Goal: Navigation & Orientation: Find specific page/section

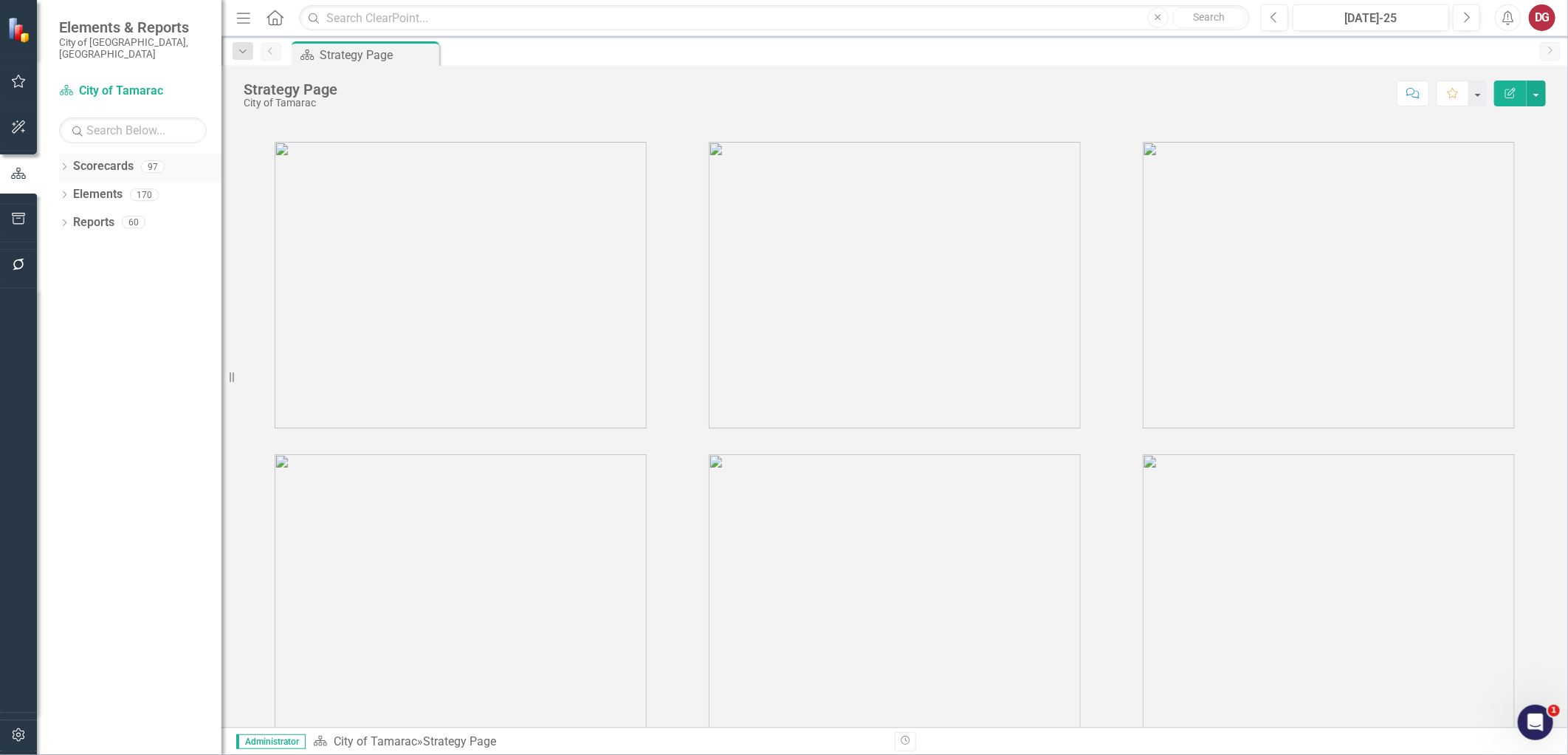
click at [62, 162] on div "Dropdown" at bounding box center [64, 168] width 11 height 13
click at [69, 190] on icon "Dropdown" at bounding box center [72, 195] width 11 height 9
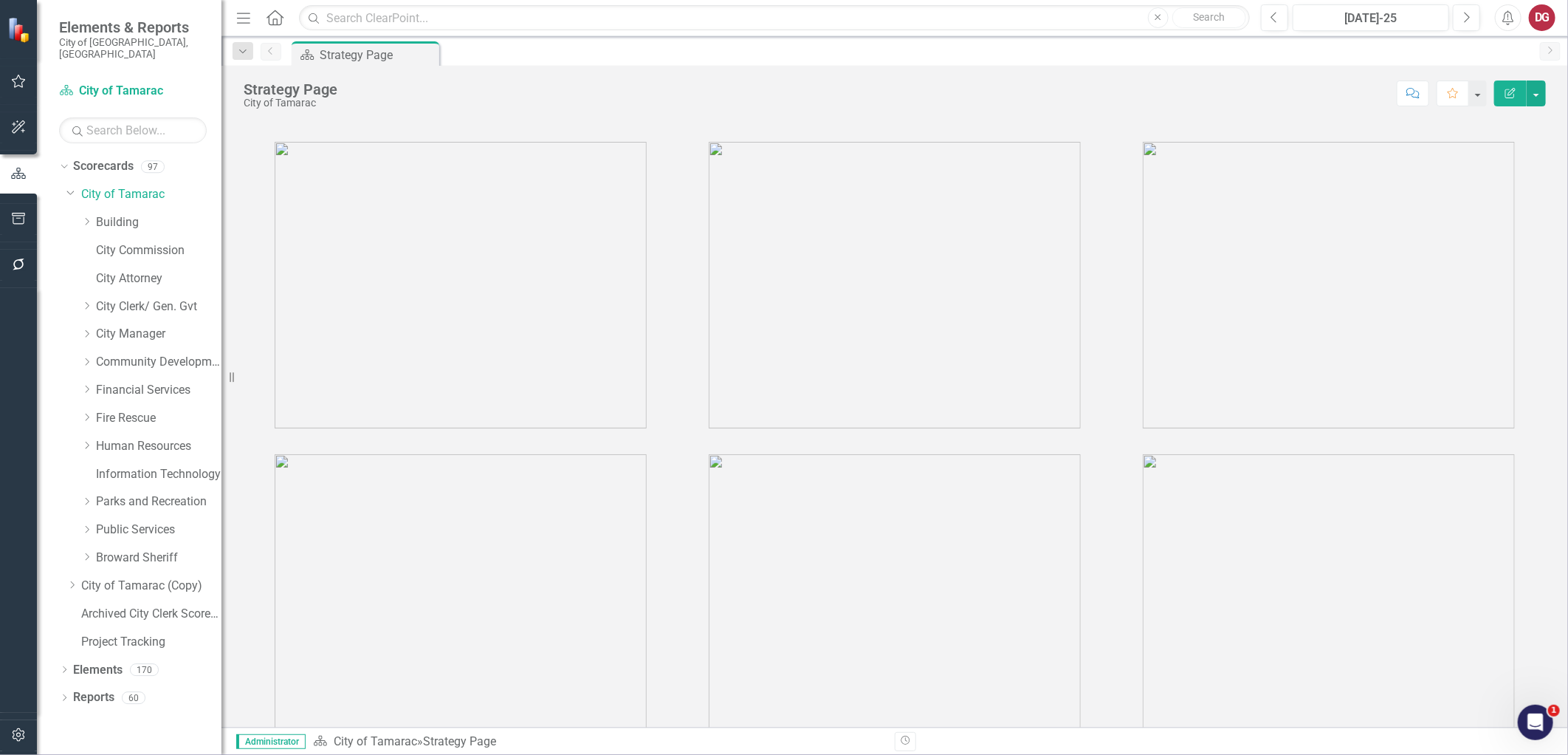
click at [93, 462] on div "Information Technology" at bounding box center [152, 476] width 140 height 28
click at [112, 466] on link "Information Technology" at bounding box center [158, 474] width 125 height 17
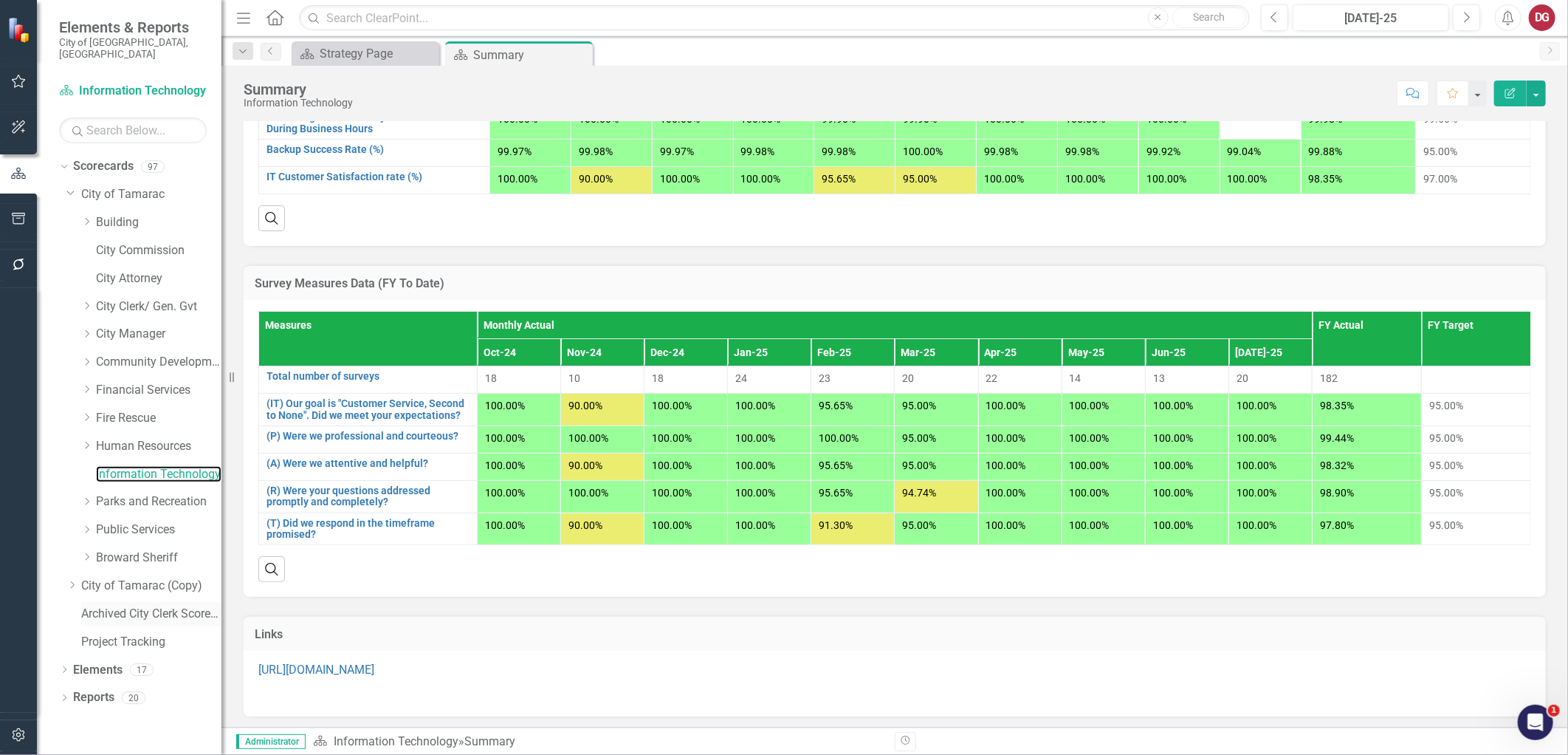
scroll to position [1242, 0]
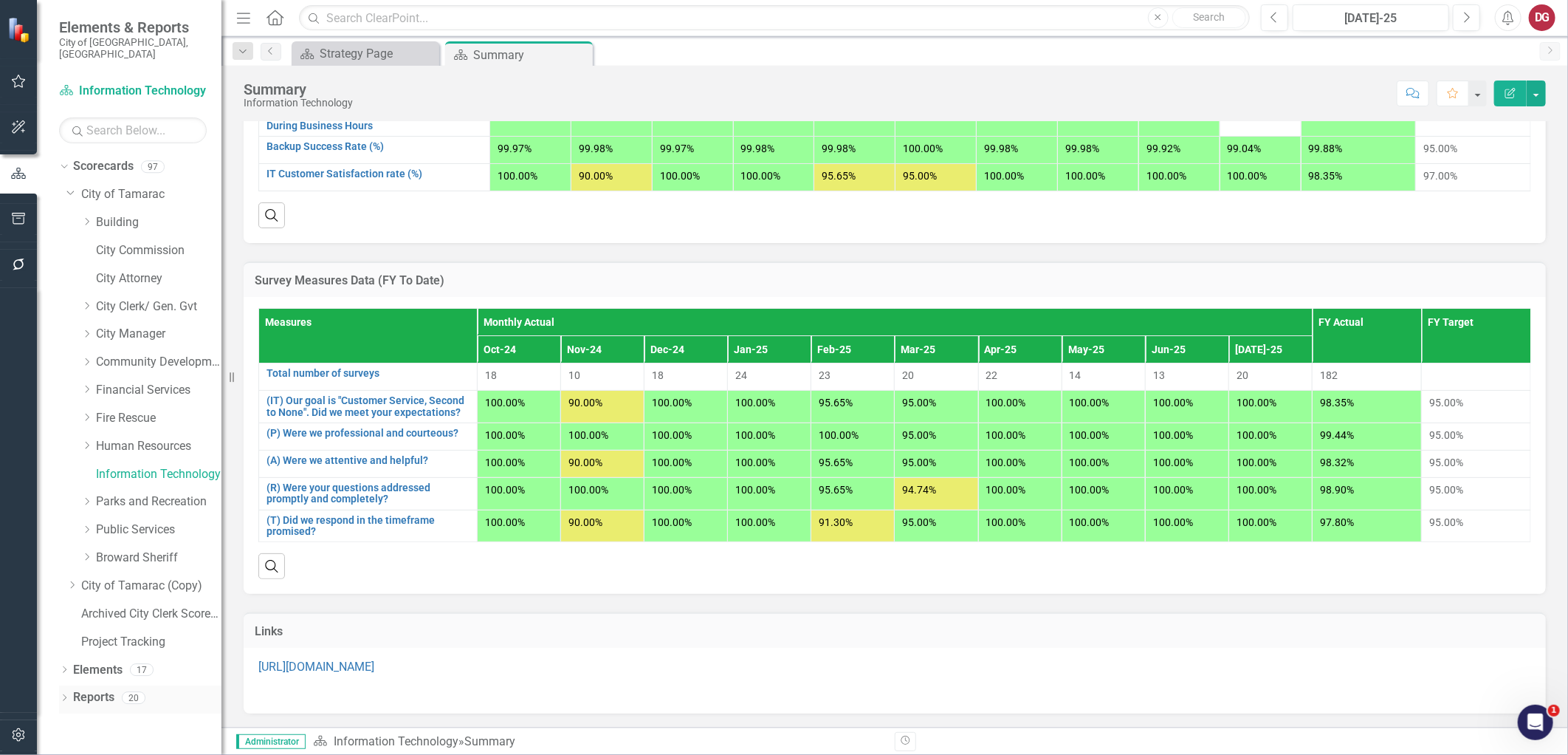
click at [90, 689] on link "Reports" at bounding box center [93, 698] width 41 height 17
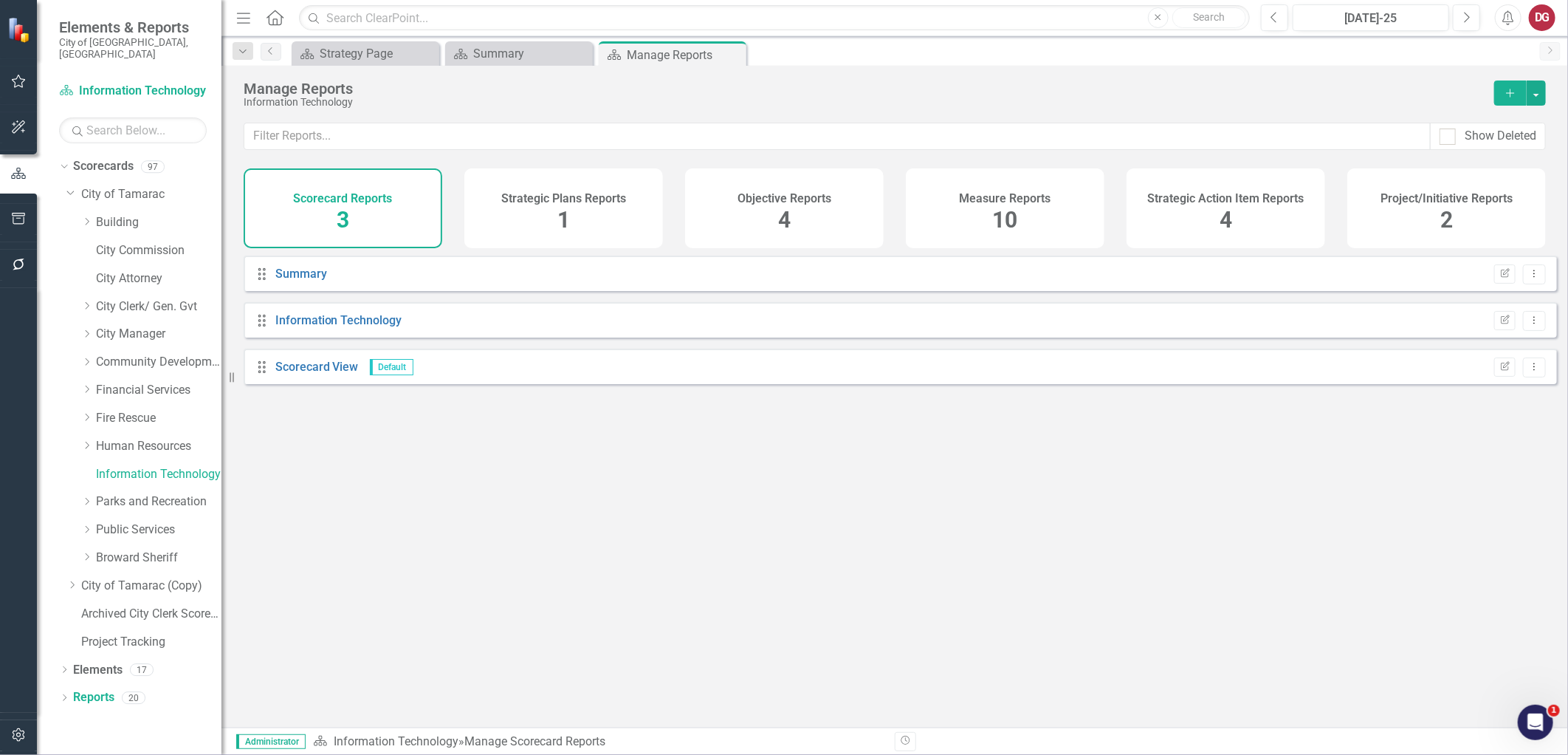
click at [773, 190] on div "Project/Initiative Reports 2" at bounding box center [1446, 208] width 198 height 80
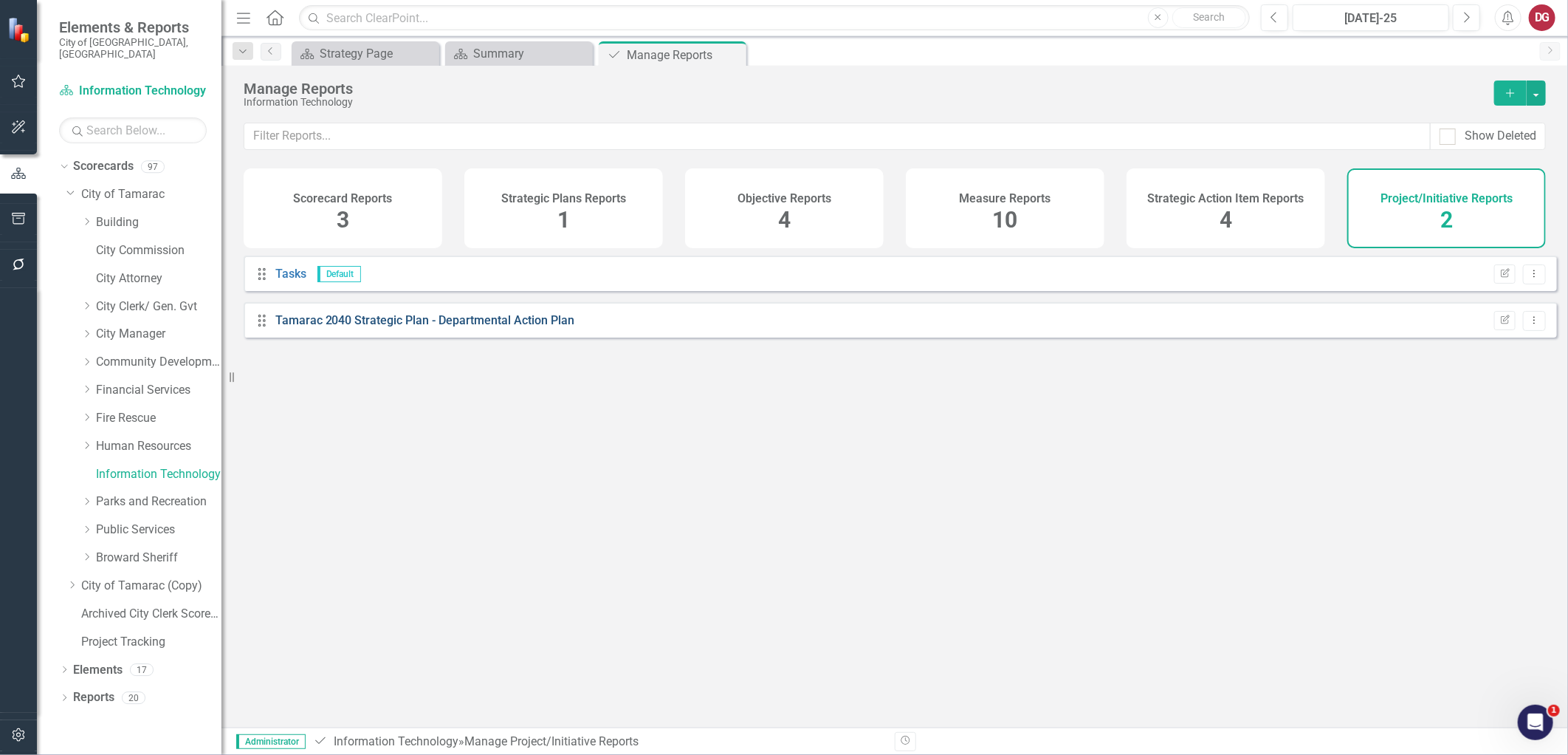
click at [489, 325] on link "Tamarac 2040 Strategic Plan - Departmental Action Plan" at bounding box center [425, 320] width 300 height 14
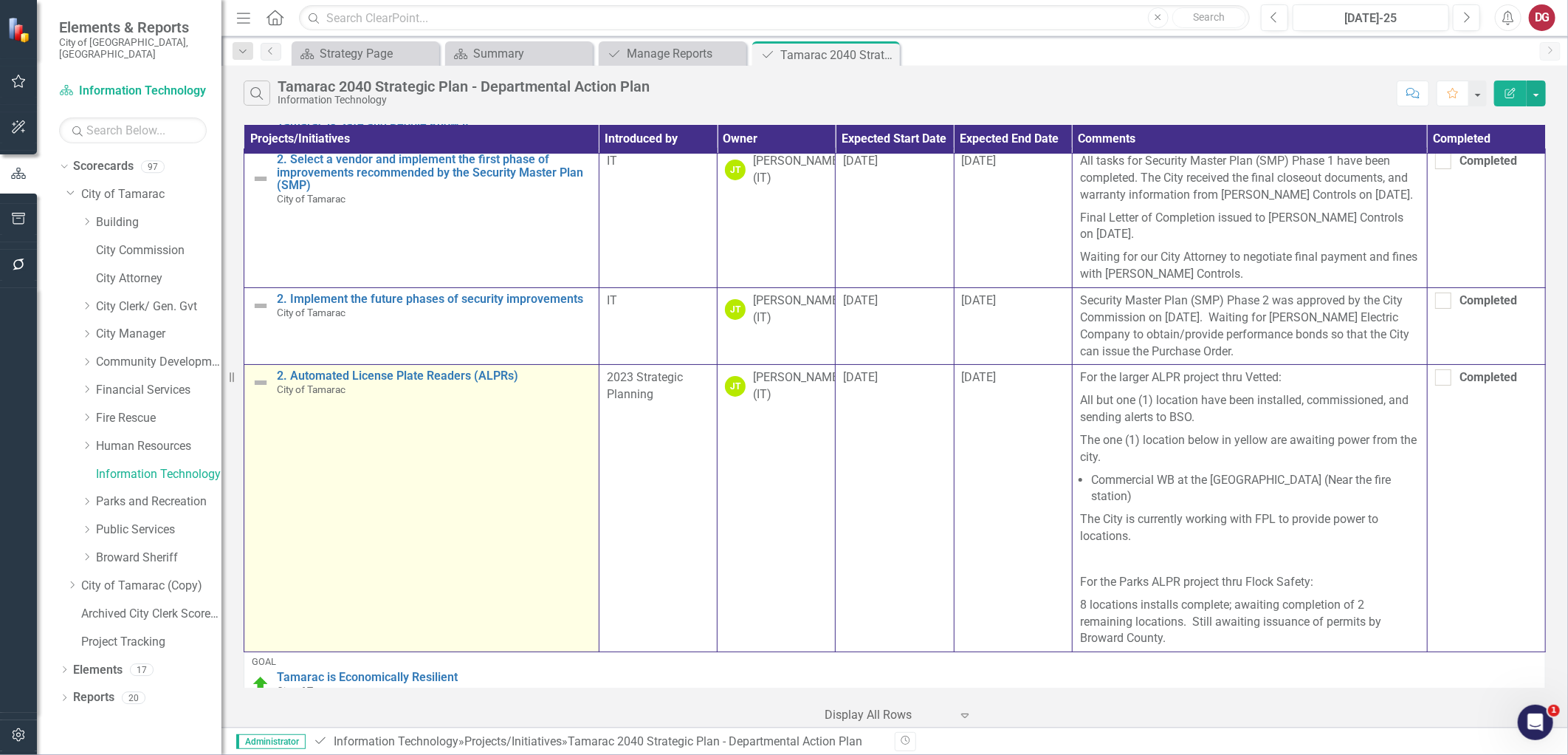
scroll to position [82, 0]
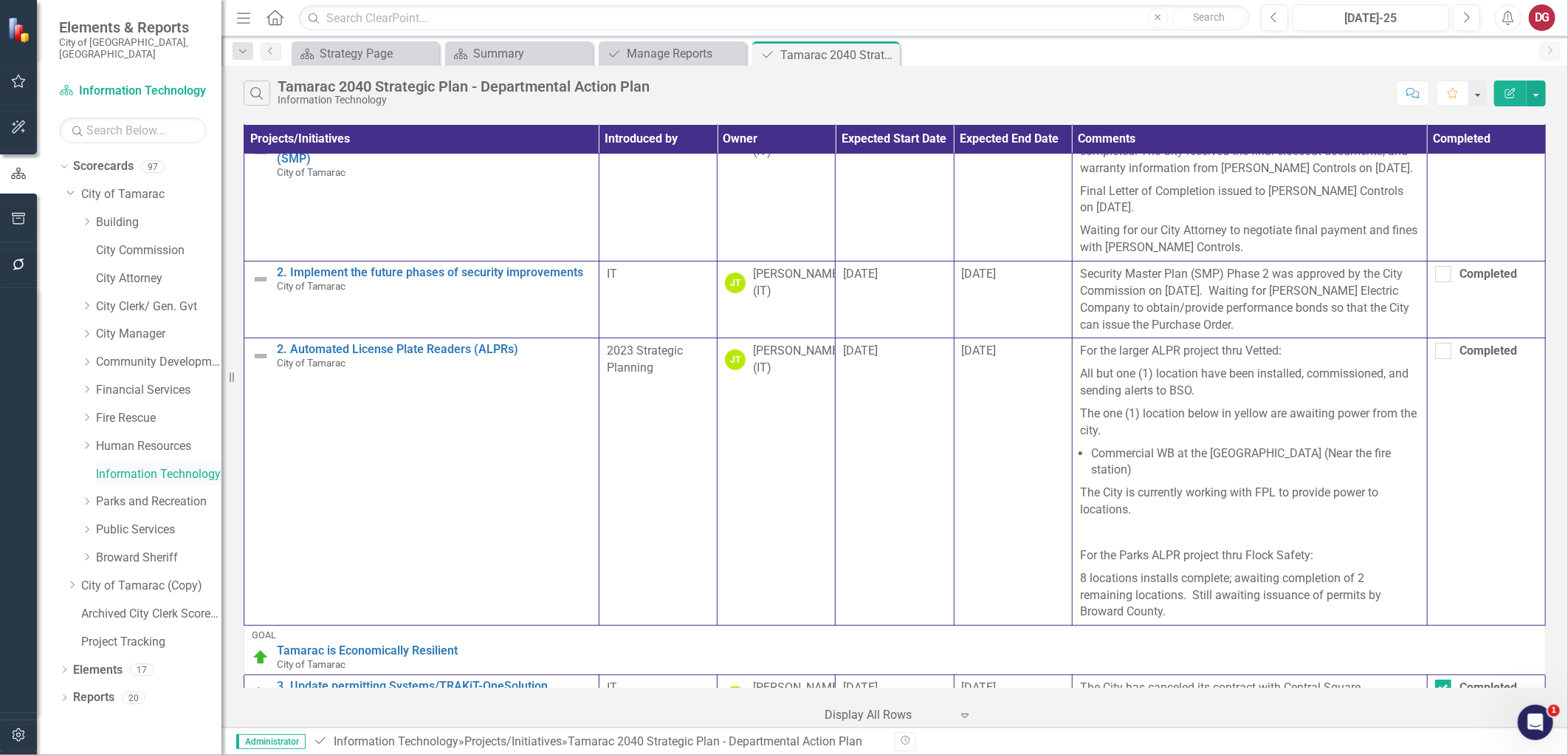
click at [145, 466] on link "Information Technology" at bounding box center [158, 474] width 125 height 17
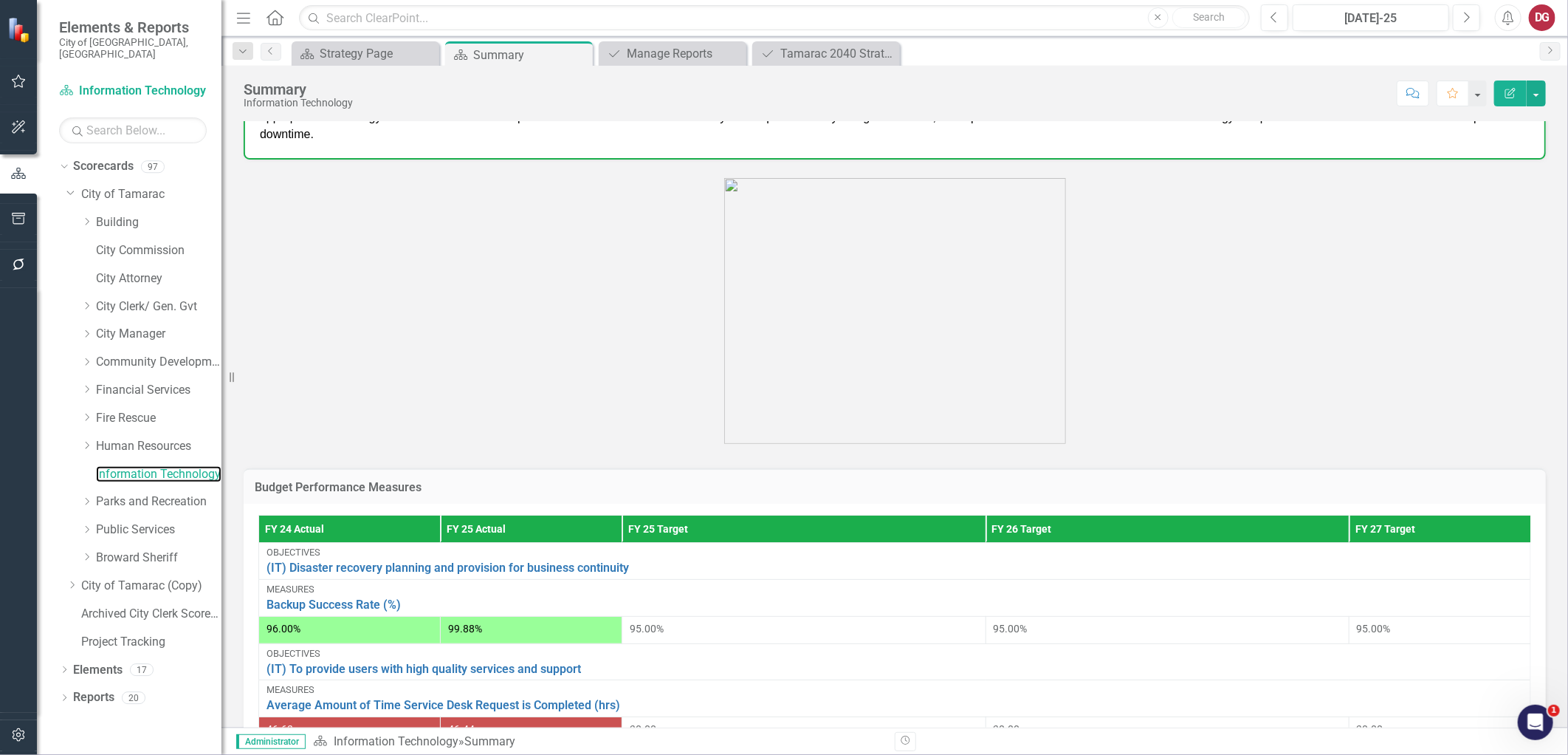
scroll to position [492, 0]
